Goal: Task Accomplishment & Management: Use online tool/utility

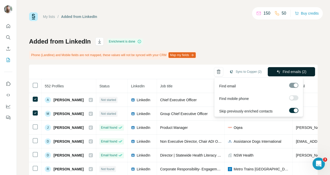
click at [277, 72] on button "Find emails (2)" at bounding box center [290, 71] width 47 height 9
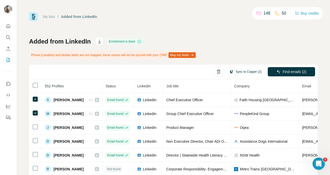
click at [244, 72] on button "Sync to Copper (2)" at bounding box center [245, 72] width 39 height 8
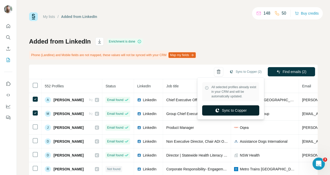
click at [221, 112] on button "Sync to Copper" at bounding box center [230, 111] width 57 height 10
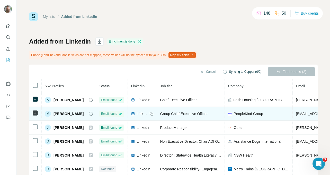
drag, startPoint x: 53, startPoint y: 114, endPoint x: 82, endPoint y: 114, distance: 28.8
click at [82, 114] on div "M [PERSON_NAME]" at bounding box center [69, 114] width 48 height 6
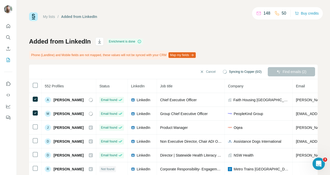
copy span "[PERSON_NAME]"
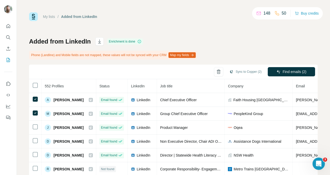
click at [71, 90] on th "552 Profiles" at bounding box center [69, 86] width 54 height 14
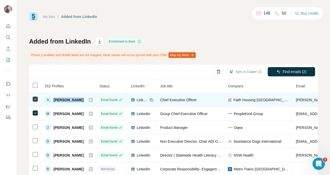
drag, startPoint x: 54, startPoint y: 100, endPoint x: 79, endPoint y: 101, distance: 24.9
click at [79, 101] on div "A [PERSON_NAME]" at bounding box center [69, 100] width 48 height 6
